Goal: Task Accomplishment & Management: Complete application form

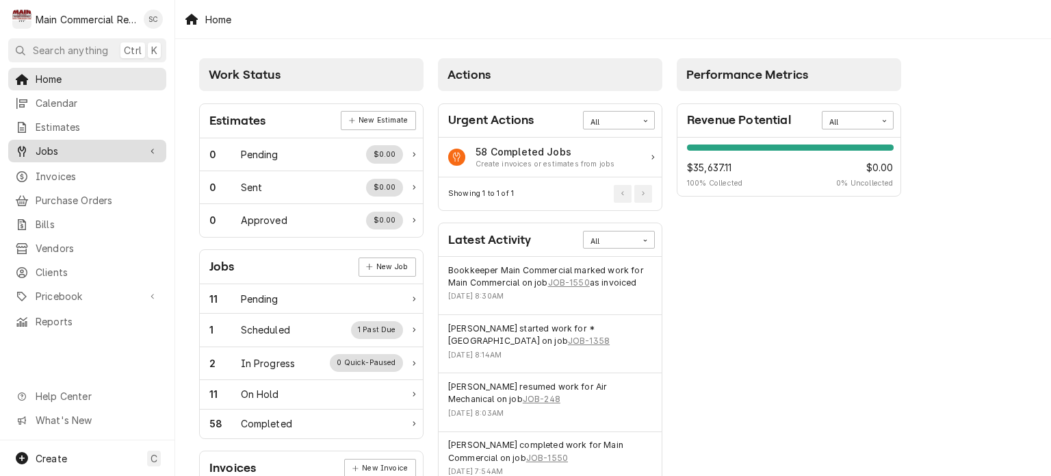
click at [92, 153] on span "Jobs" at bounding box center [87, 151] width 103 height 14
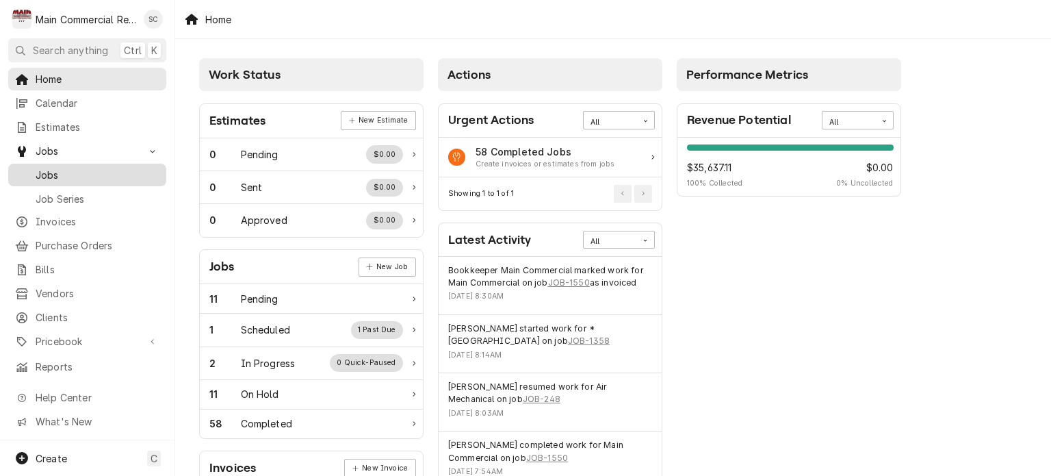
click at [90, 175] on span "Jobs" at bounding box center [98, 175] width 124 height 14
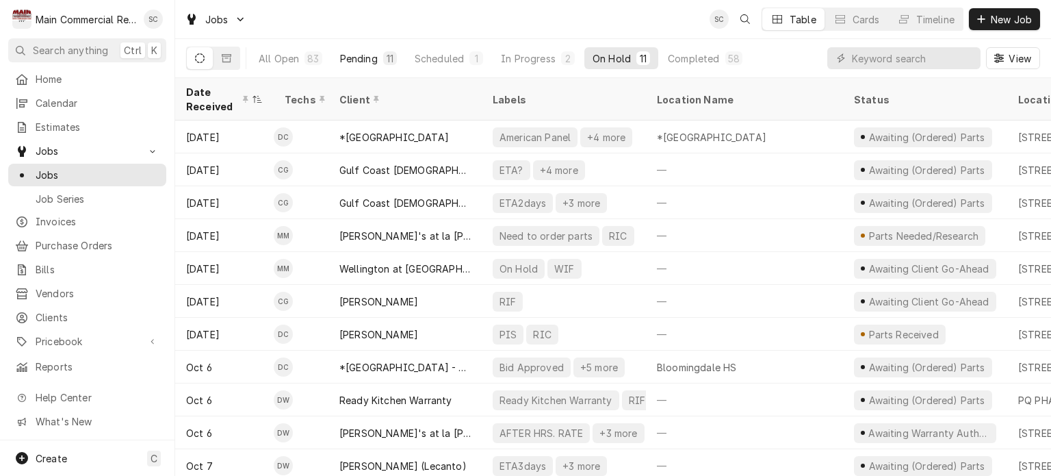
click at [356, 54] on div "Pending" at bounding box center [359, 58] width 38 height 14
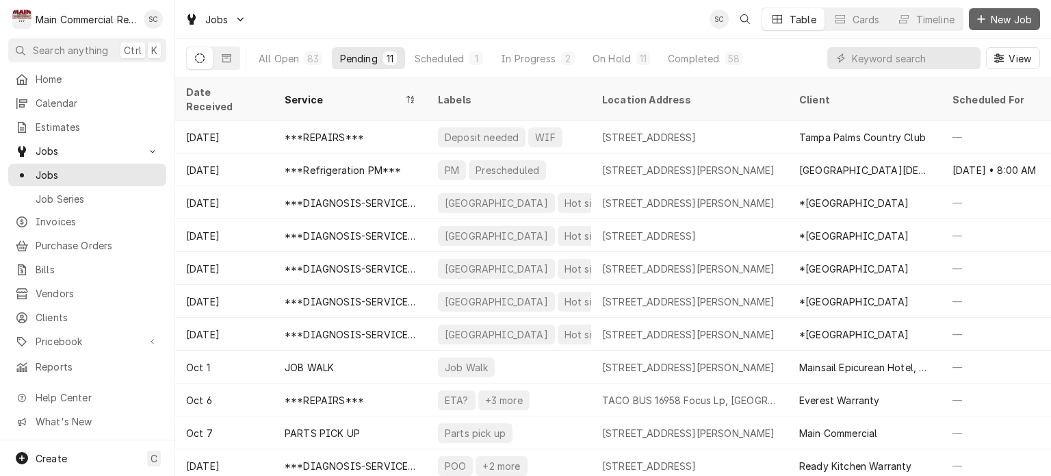
click at [1001, 18] on span "New Job" at bounding box center [1011, 19] width 47 height 14
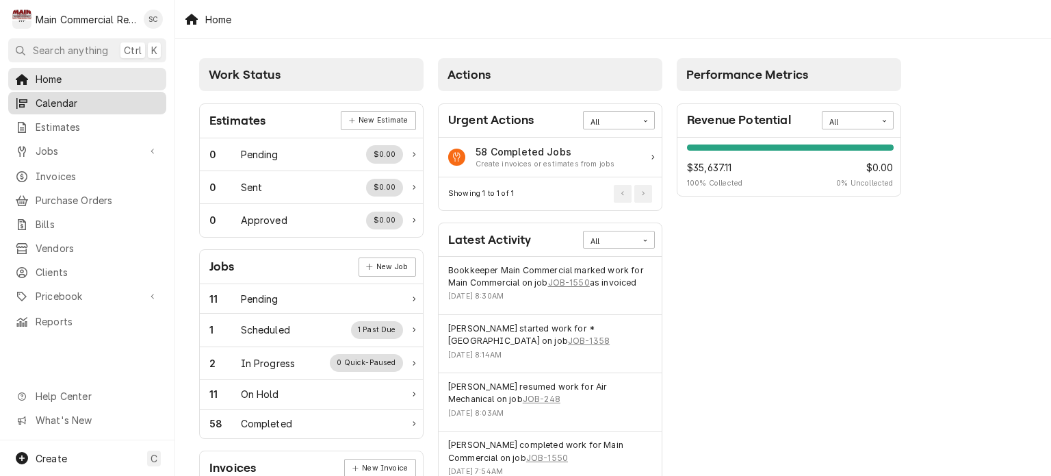
click at [131, 105] on span "Calendar" at bounding box center [98, 103] width 124 height 14
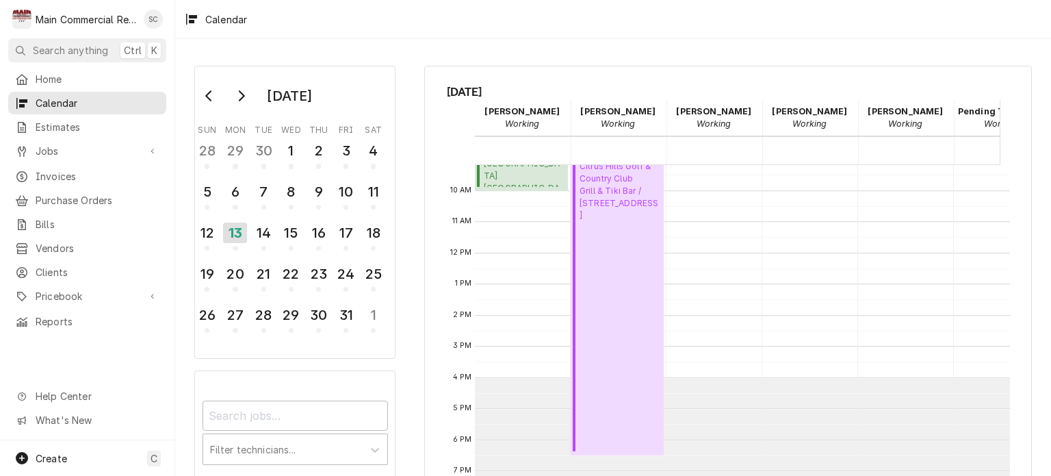
scroll to position [150, 0]
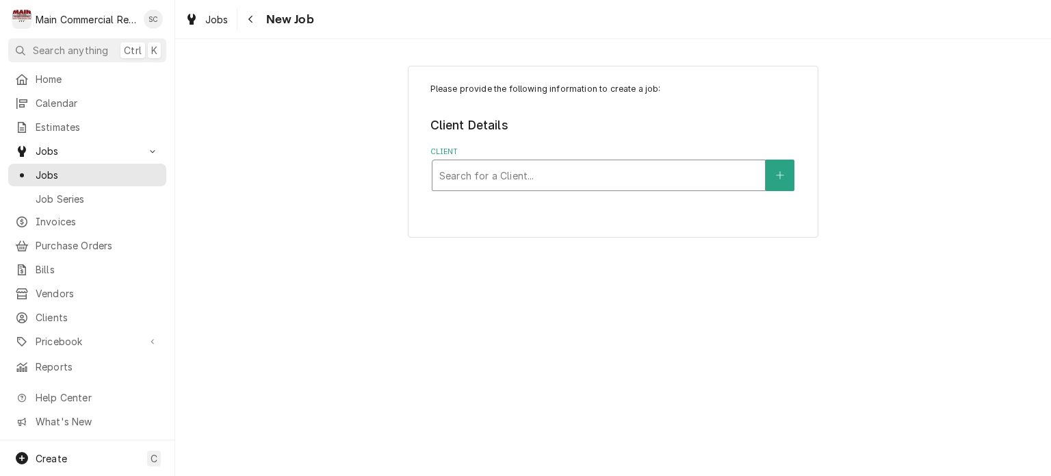
click at [517, 179] on div "Client" at bounding box center [598, 175] width 319 height 25
type input "Main Comm"
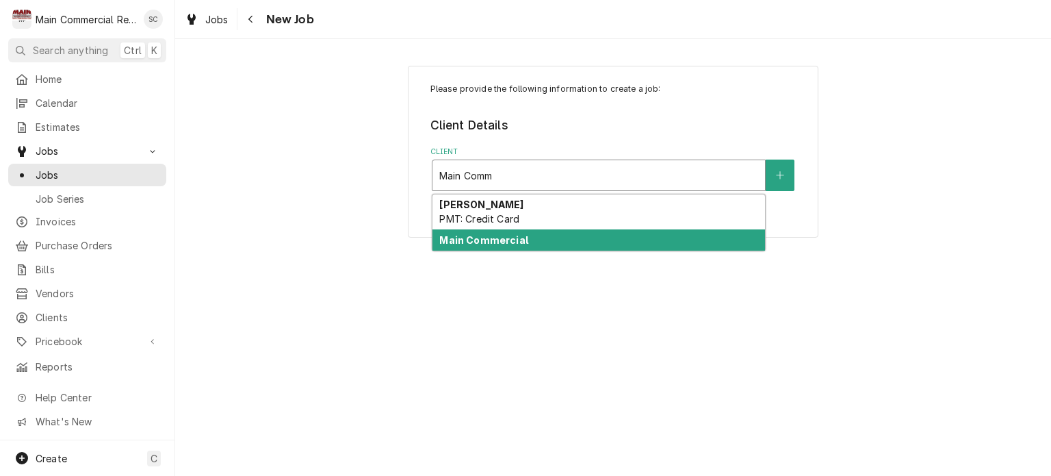
click at [552, 240] on div "Main Commercial" at bounding box center [599, 239] width 333 height 21
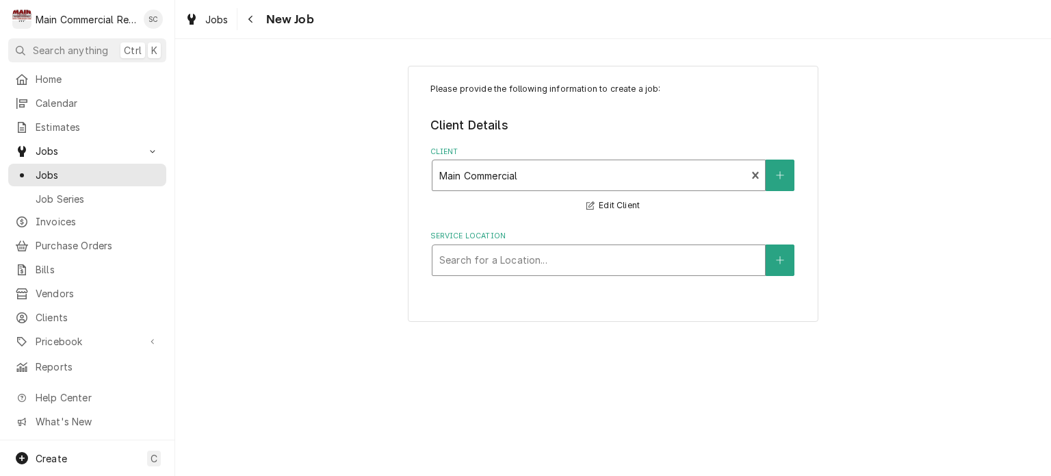
click at [632, 259] on div "Service Location" at bounding box center [598, 260] width 319 height 25
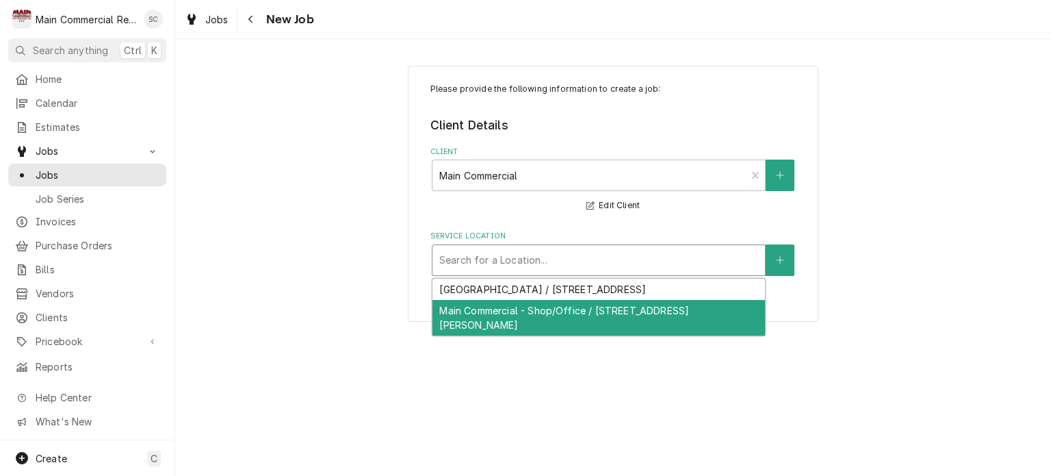
click at [604, 320] on div "Main Commercial - Shop/Office / [STREET_ADDRESS][PERSON_NAME]" at bounding box center [599, 318] width 333 height 36
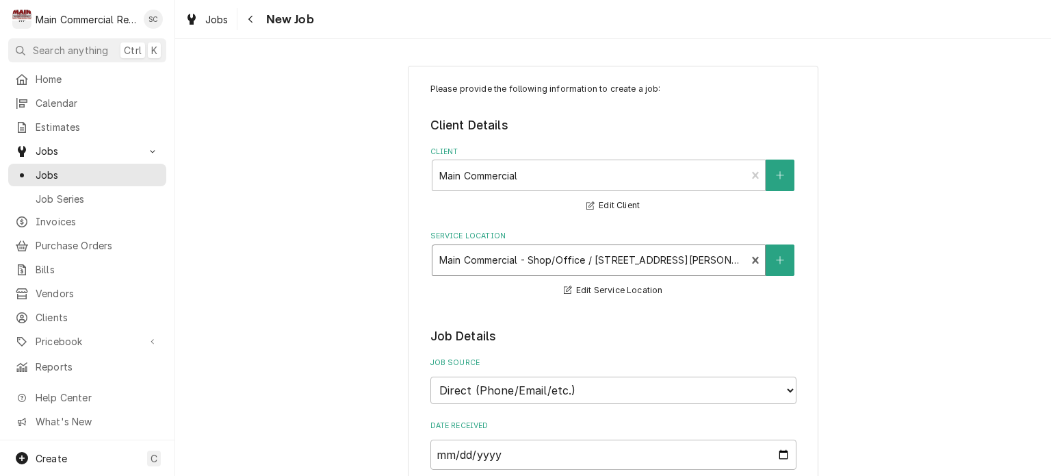
scroll to position [205, 0]
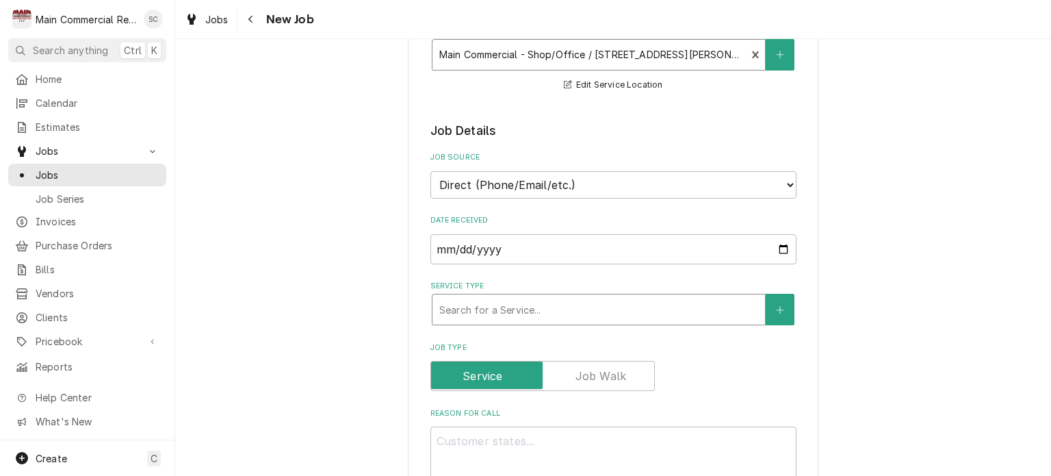
click at [625, 309] on div "Service Type" at bounding box center [598, 309] width 319 height 25
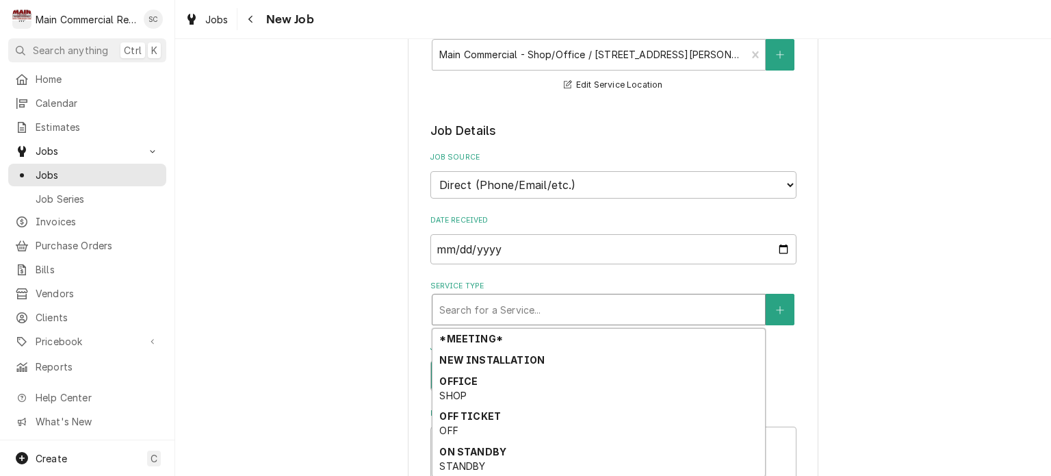
scroll to position [478, 0]
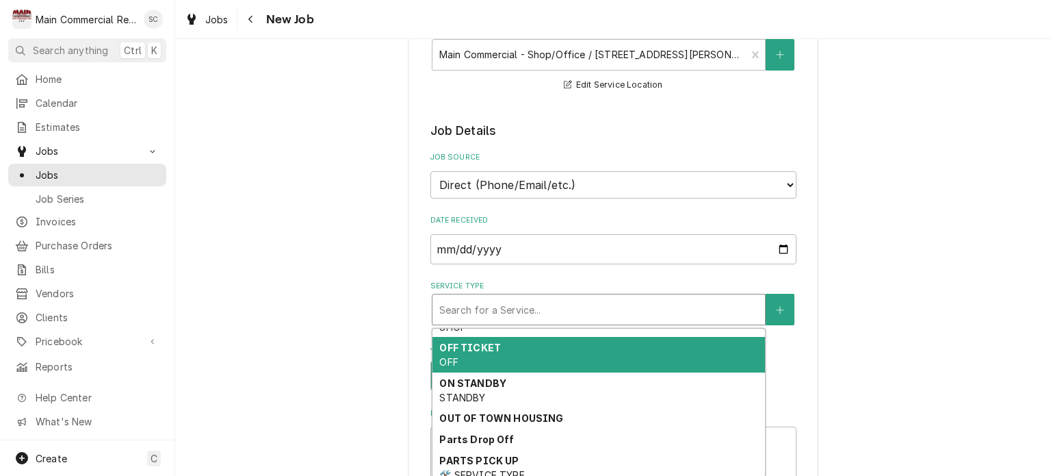
click at [552, 362] on div "OFF TICKET OFF" at bounding box center [599, 355] width 333 height 36
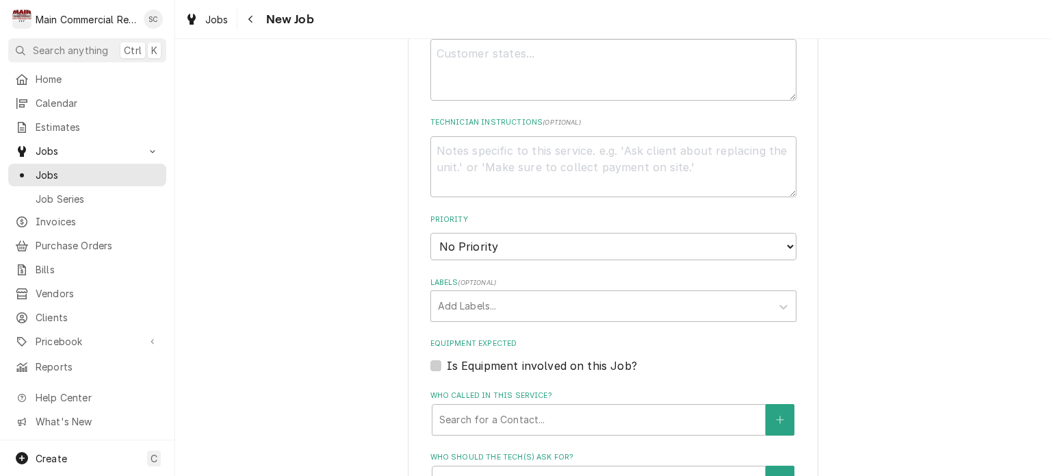
scroll to position [479, 0]
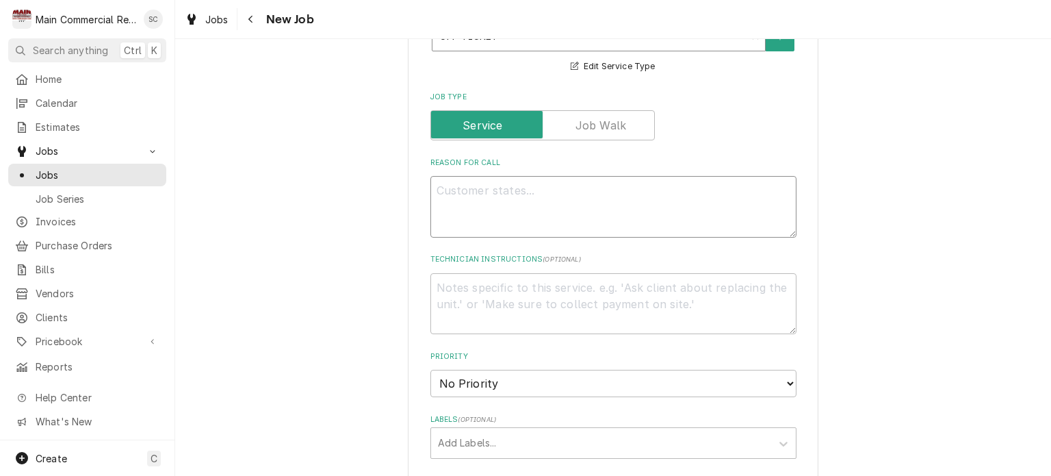
click at [550, 193] on textarea "Reason For Call" at bounding box center [614, 207] width 366 height 62
type textarea "x"
type textarea "O"
type textarea "x"
type textarea "Of"
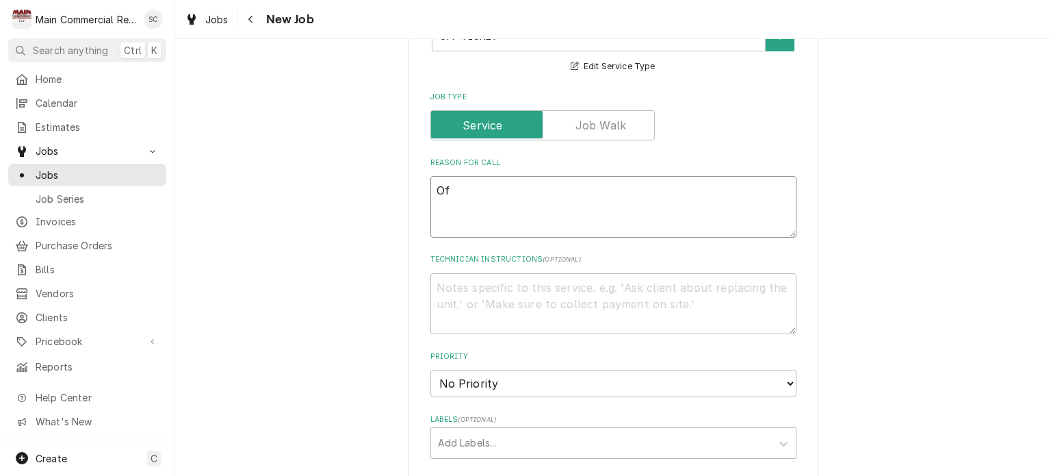
type textarea "x"
type textarea "Off"
type textarea "x"
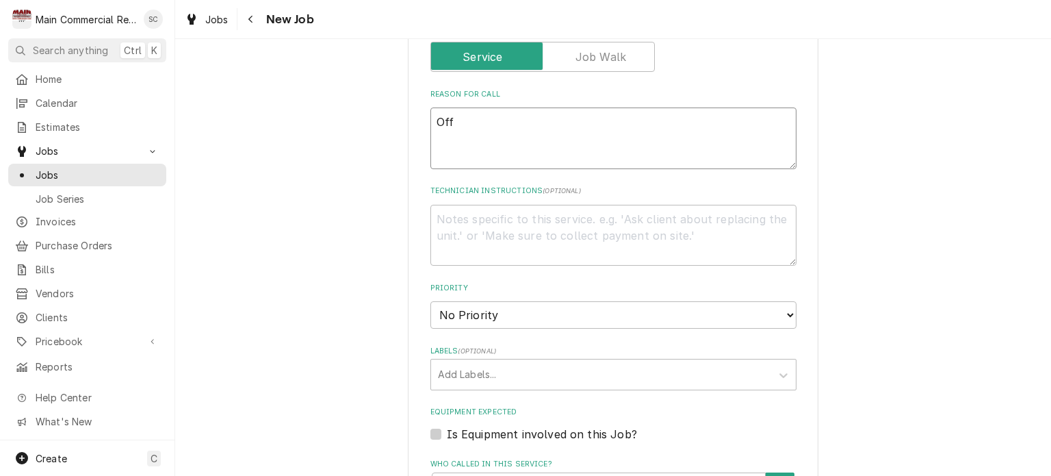
type textarea "Off"
click at [571, 309] on select "No Priority Urgent High Medium Low" at bounding box center [614, 314] width 366 height 27
select select "4"
click at [431, 301] on select "No Priority Urgent High Medium Low" at bounding box center [614, 314] width 366 height 27
type textarea "x"
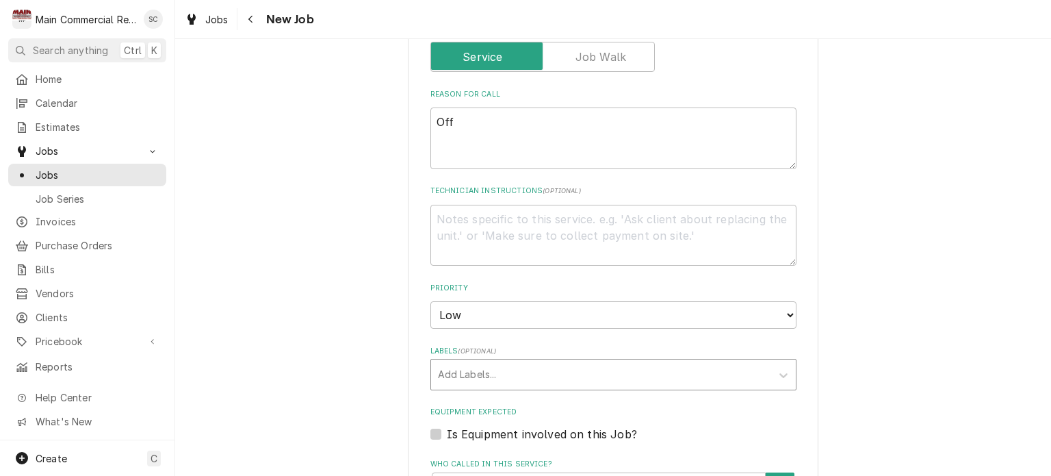
click at [535, 379] on div "Labels" at bounding box center [601, 374] width 327 height 25
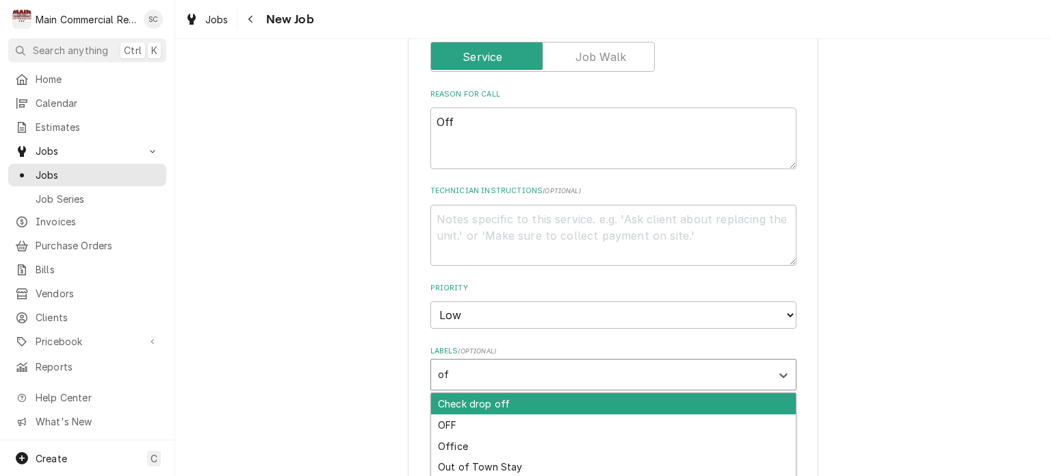
type input "off"
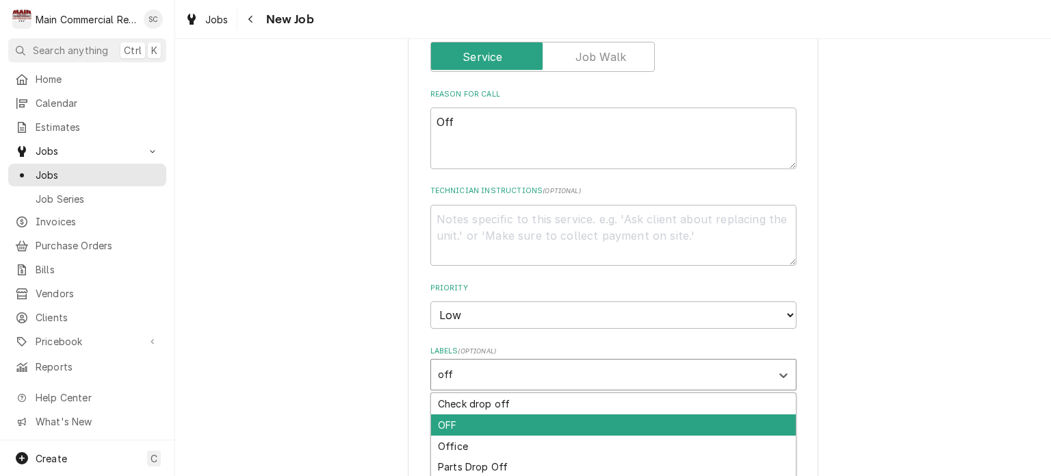
click at [520, 418] on div "OFF" at bounding box center [613, 424] width 365 height 21
type textarea "x"
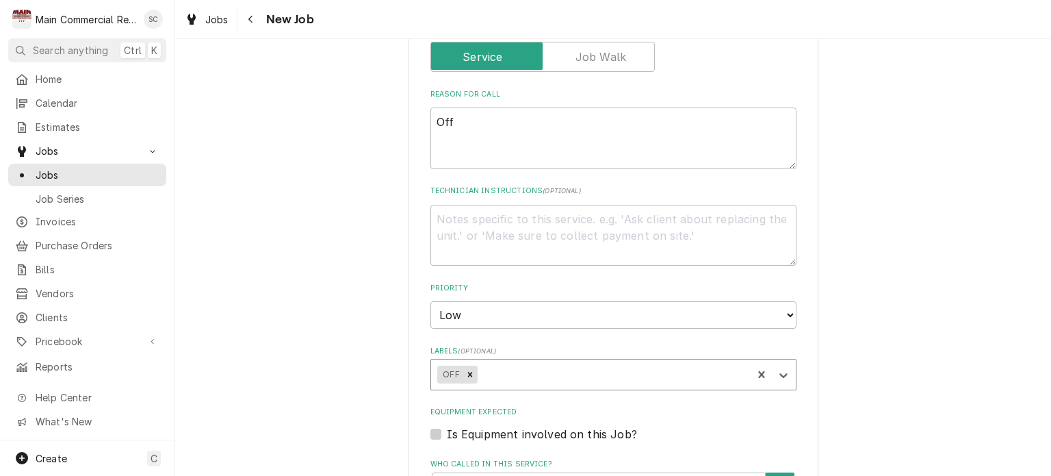
scroll to position [753, 0]
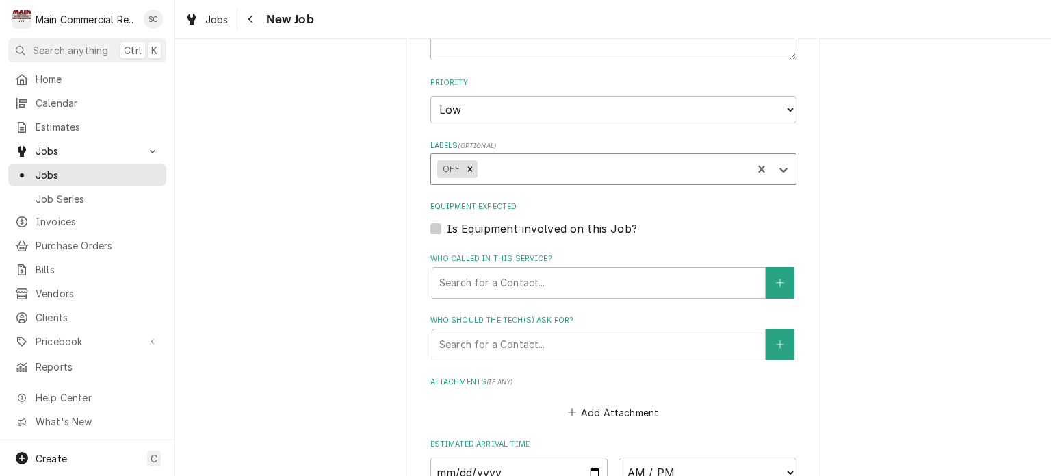
type textarea "x"
click at [565, 285] on div "Who called in this service?" at bounding box center [598, 282] width 319 height 25
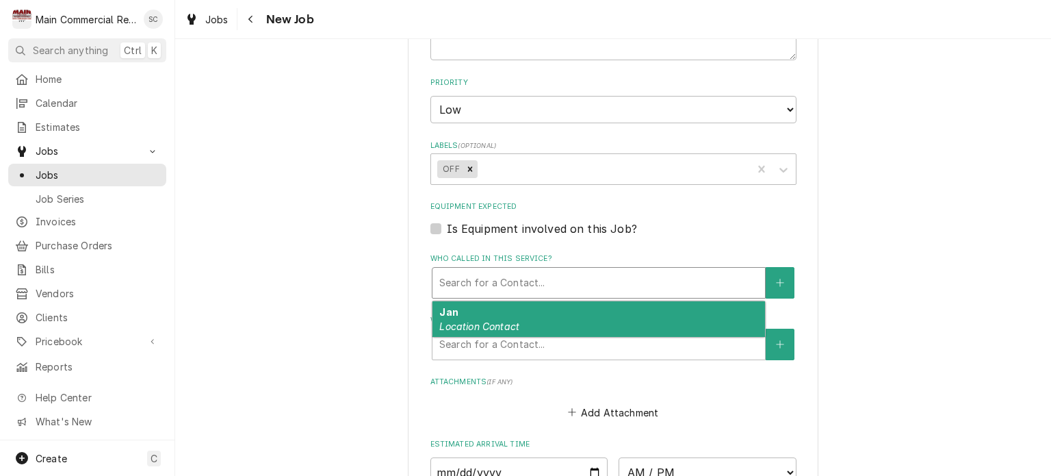
click at [912, 333] on div "Please provide the following information to create a job: Client Details Client…" at bounding box center [613, 16] width 876 height 1433
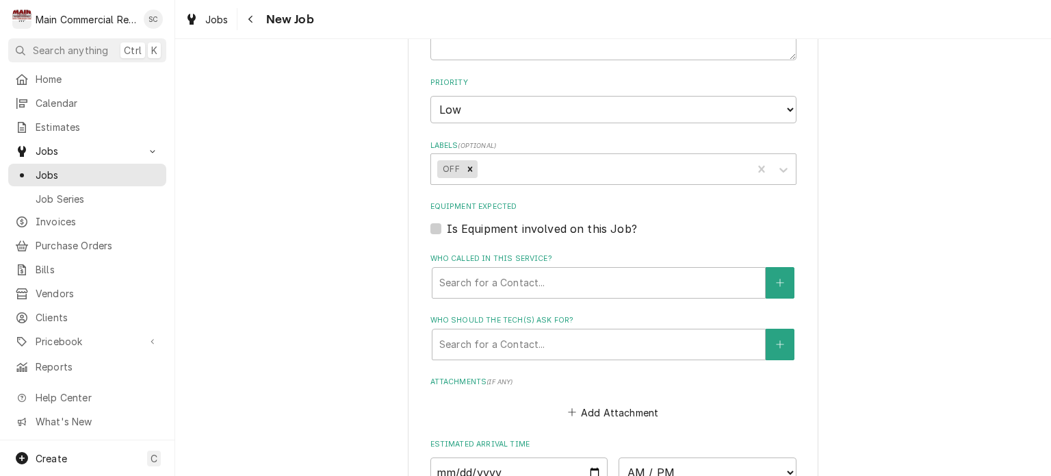
scroll to position [958, 0]
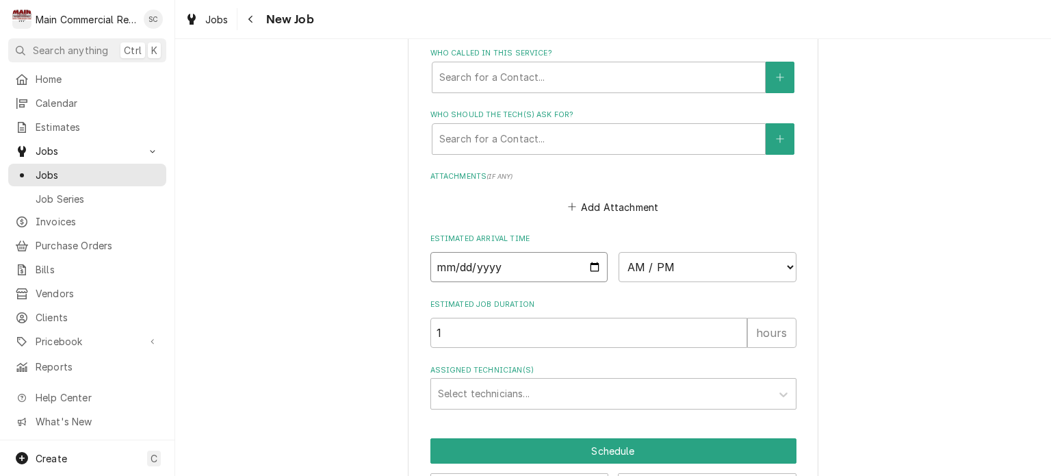
click at [590, 262] on input "Date" at bounding box center [520, 267] width 178 height 30
type input "2025-10-13"
type textarea "x"
click at [722, 265] on select "AM / PM 6:00 AM 6:15 AM 6:30 AM 6:45 AM 7:00 AM 7:15 AM 7:30 AM 7:45 AM 8:00 AM…" at bounding box center [708, 267] width 178 height 30
select select "08:00:00"
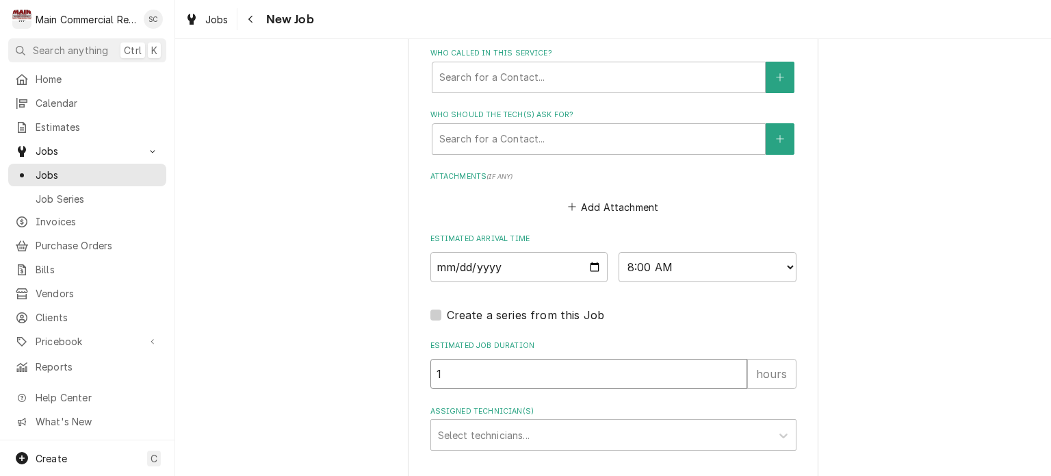
click at [482, 375] on input "1" at bounding box center [589, 374] width 317 height 30
type textarea "x"
type input "8"
type textarea "x"
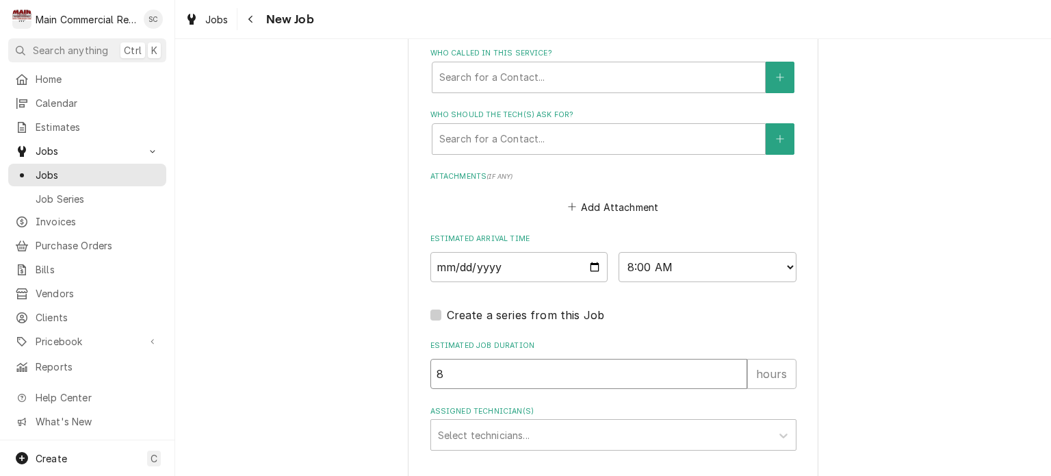
type input "8"
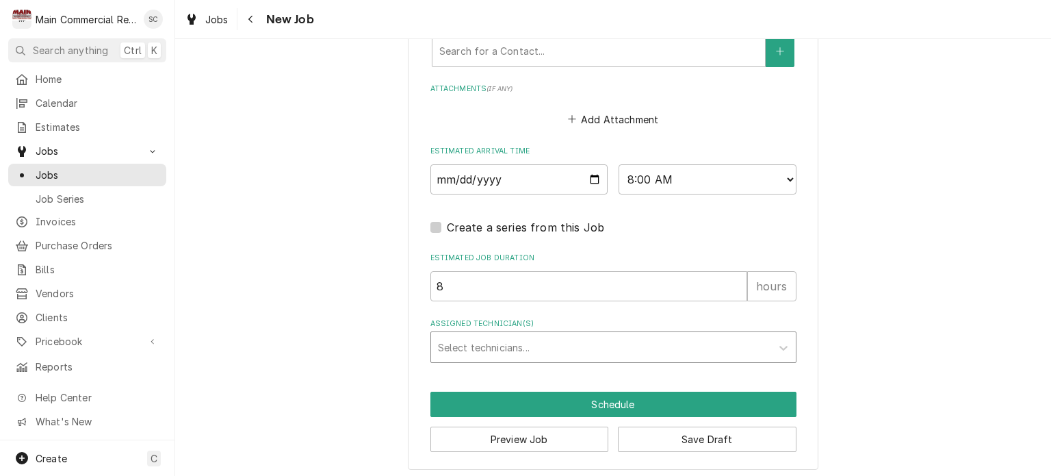
click at [465, 344] on div "Assigned Technician(s)" at bounding box center [601, 347] width 327 height 25
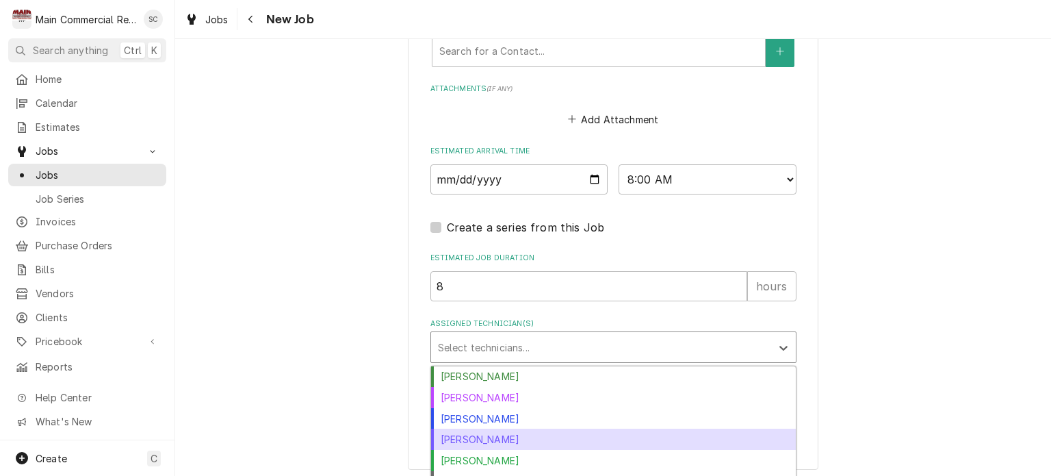
click at [471, 435] on div "Mike Marchese" at bounding box center [613, 438] width 365 height 21
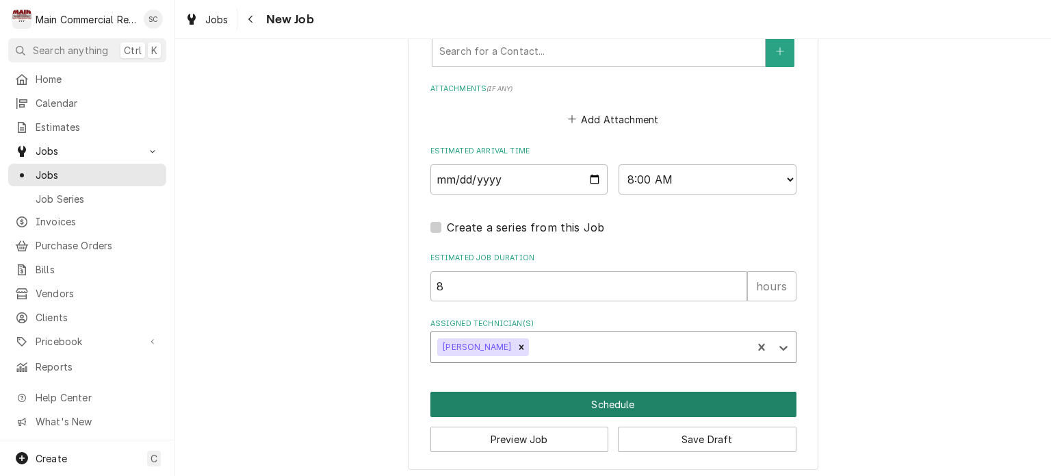
click at [569, 402] on button "Schedule" at bounding box center [614, 404] width 366 height 25
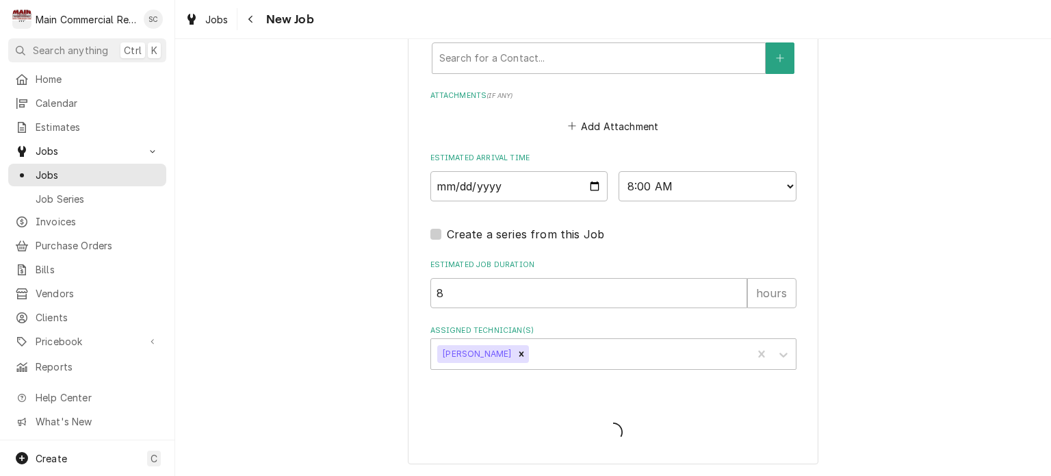
scroll to position [1034, 0]
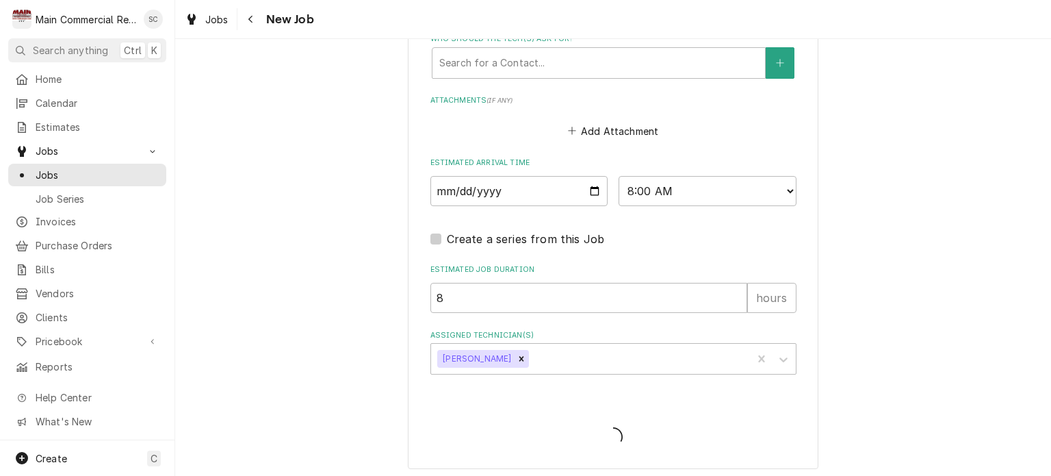
type textarea "x"
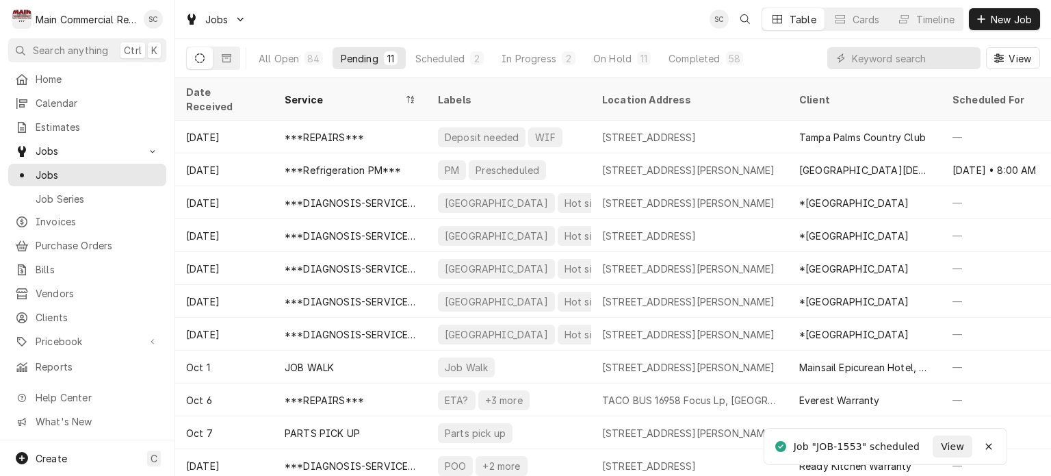
click at [504, 24] on div "Jobs SC Table Cards Timeline New Job" at bounding box center [613, 19] width 876 height 38
click at [450, 62] on div "Scheduled" at bounding box center [439, 58] width 49 height 14
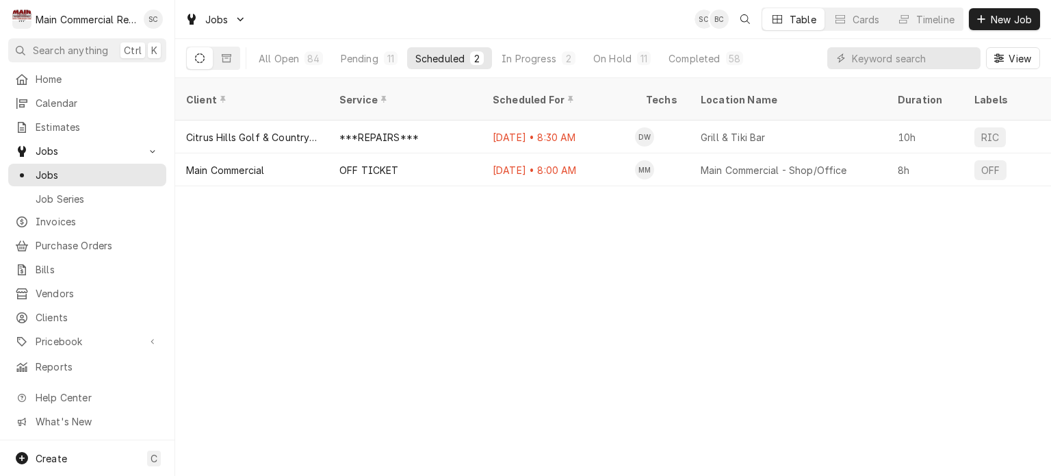
click at [582, 355] on div "Client Service Scheduled For Techs Location Name Duration Labels Status ID Prio…" at bounding box center [613, 277] width 876 height 398
click at [368, 60] on div "Pending" at bounding box center [360, 58] width 38 height 14
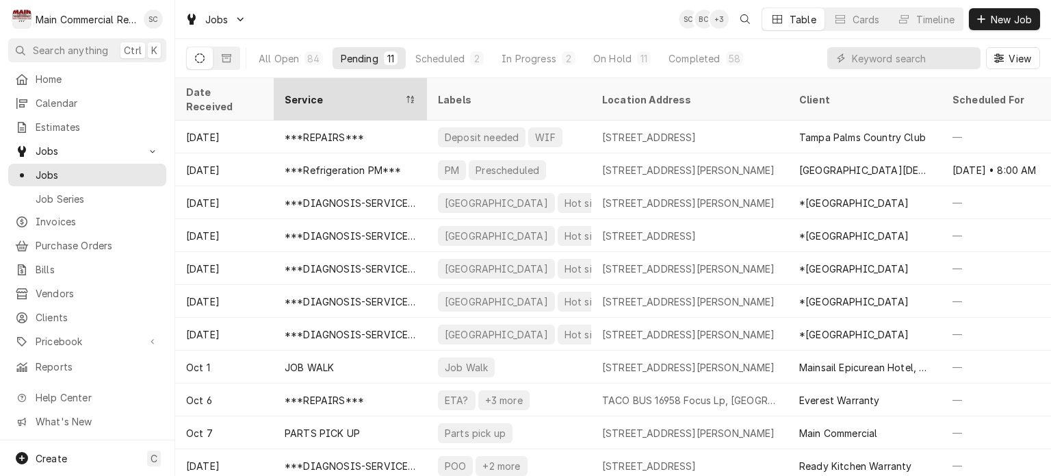
click at [312, 95] on div "Service" at bounding box center [344, 99] width 118 height 14
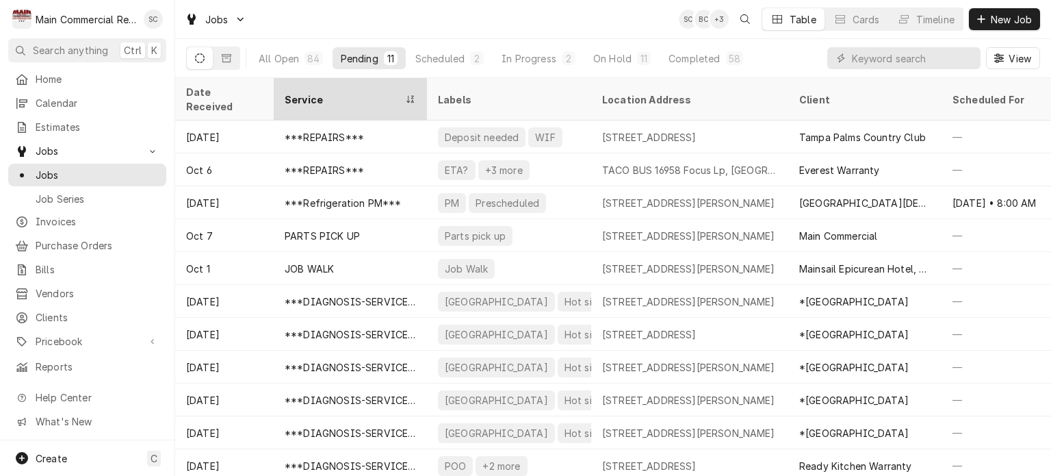
click at [312, 92] on div "Service" at bounding box center [344, 99] width 118 height 14
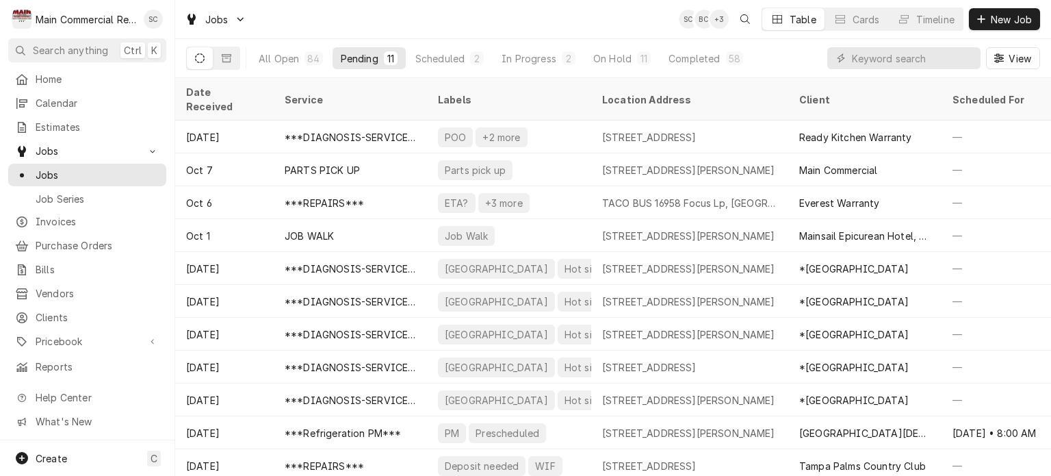
click at [312, 92] on div "Service" at bounding box center [349, 99] width 129 height 14
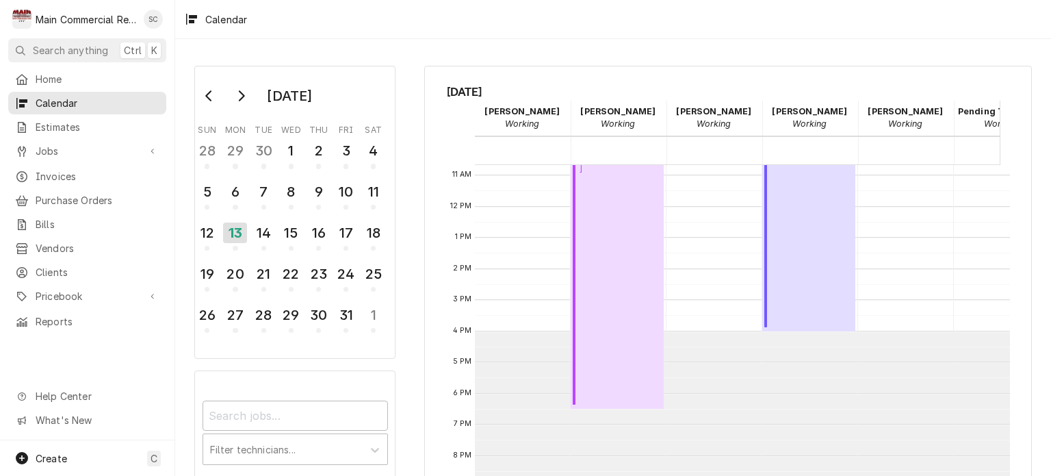
scroll to position [69, 0]
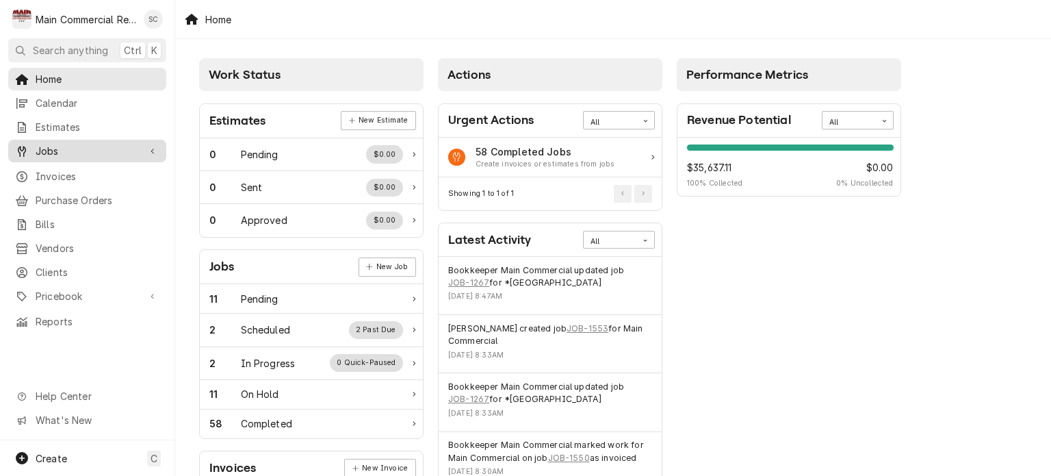
click at [125, 144] on span "Jobs" at bounding box center [87, 151] width 103 height 14
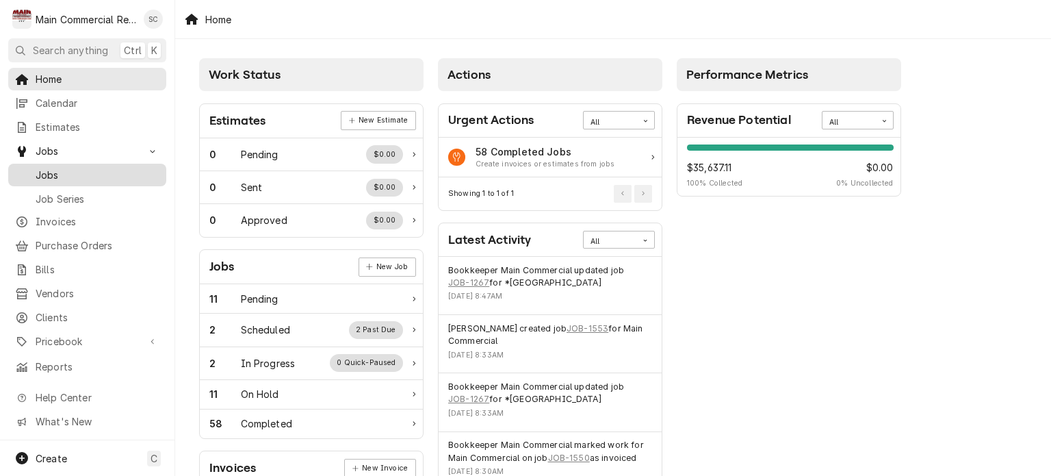
click at [112, 168] on span "Jobs" at bounding box center [98, 175] width 124 height 14
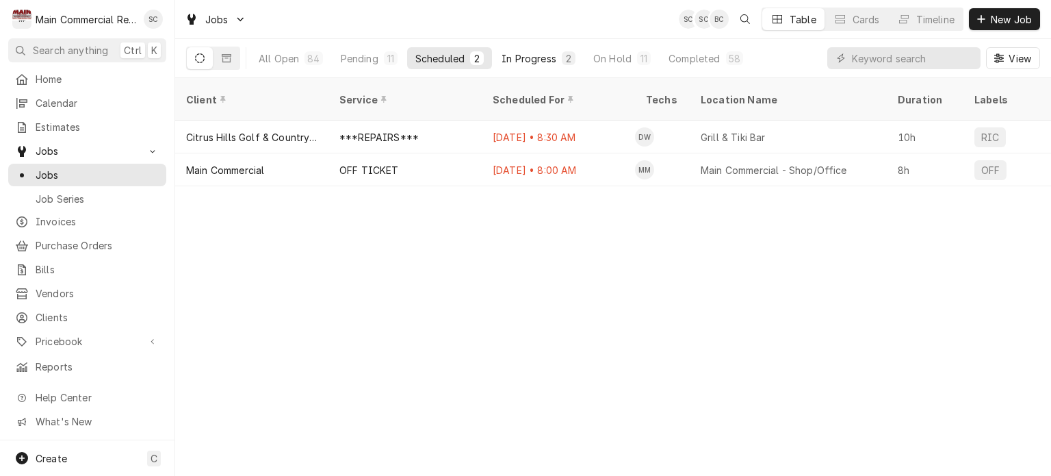
click at [516, 60] on div "In Progress" at bounding box center [529, 58] width 55 height 14
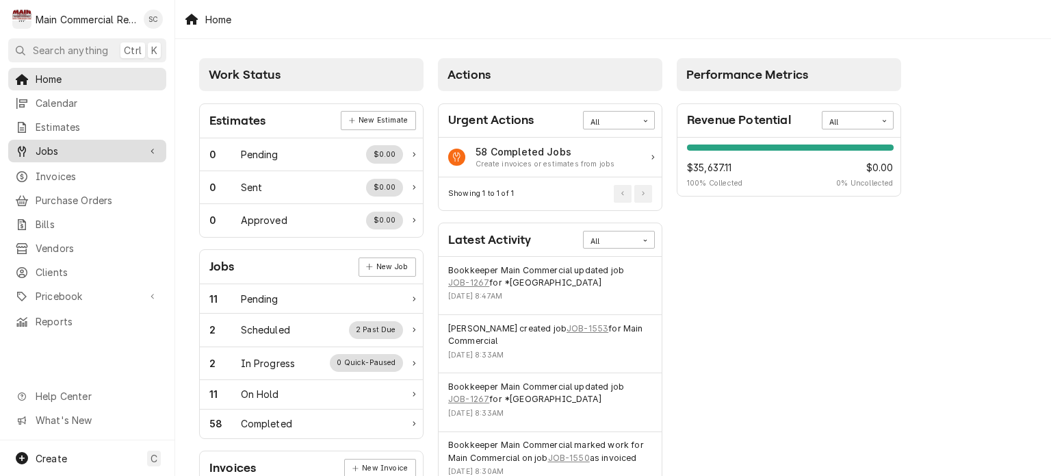
click at [112, 144] on span "Jobs" at bounding box center [87, 151] width 103 height 14
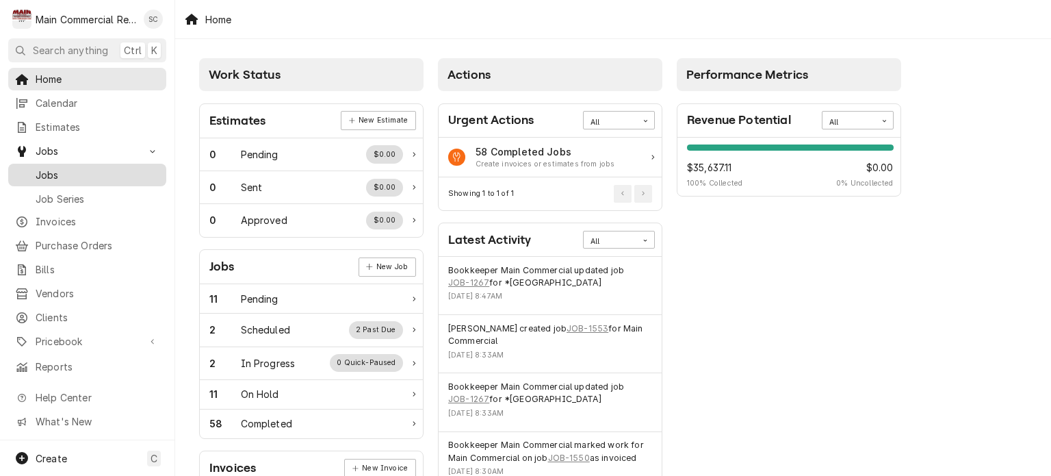
click at [102, 173] on span "Jobs" at bounding box center [98, 175] width 124 height 14
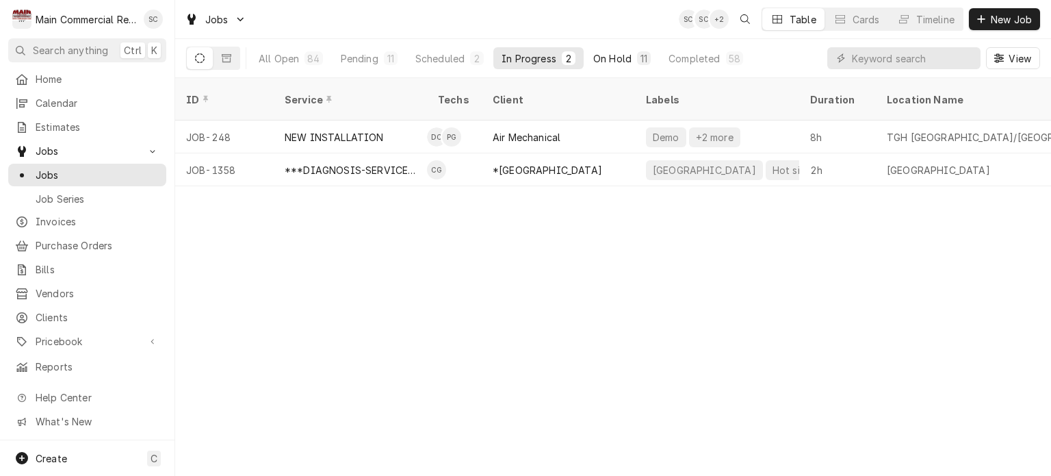
click at [602, 54] on div "On Hold" at bounding box center [612, 58] width 38 height 14
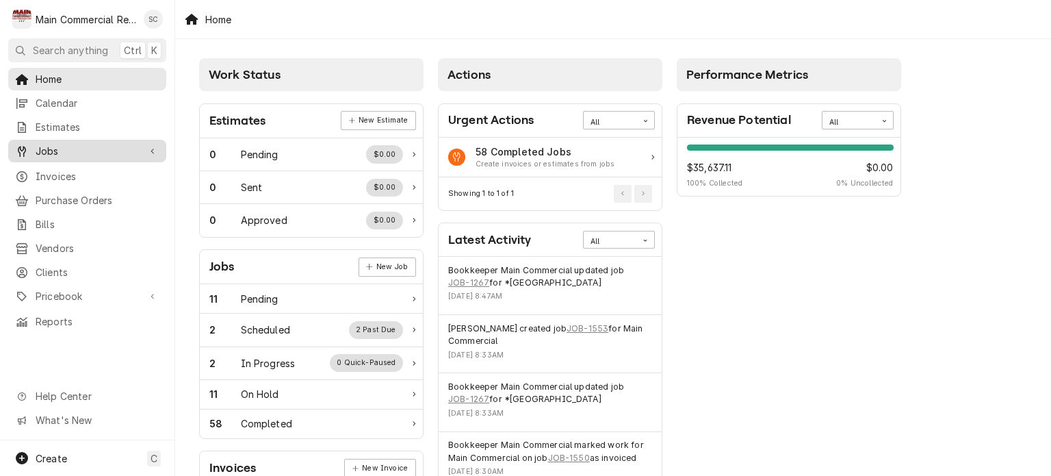
click at [99, 144] on span "Jobs" at bounding box center [87, 151] width 103 height 14
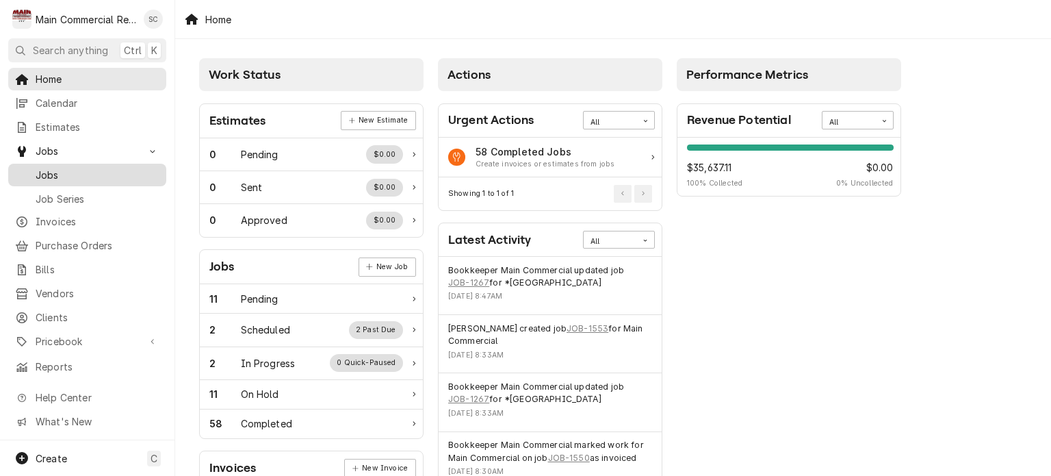
click at [88, 177] on div "Jobs" at bounding box center [87, 174] width 153 height 17
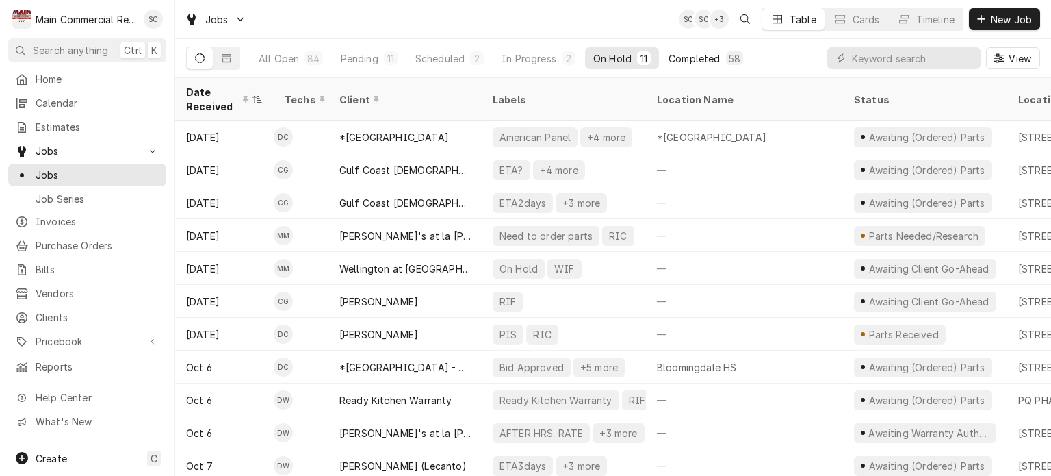
click at [679, 60] on div "Completed" at bounding box center [694, 58] width 51 height 14
